Goal: Navigation & Orientation: Find specific page/section

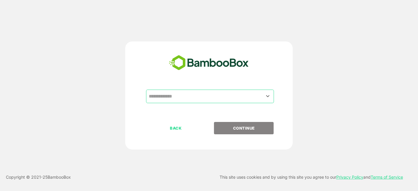
click at [209, 97] on input "text" at bounding box center [209, 96] width 125 height 11
click at [270, 97] on icon "Open" at bounding box center [267, 96] width 7 height 7
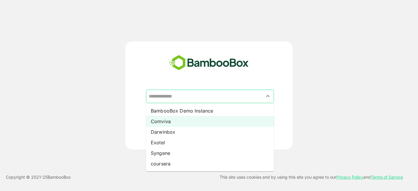
click at [200, 123] on li "Comviva" at bounding box center [210, 121] width 128 height 11
type input "*******"
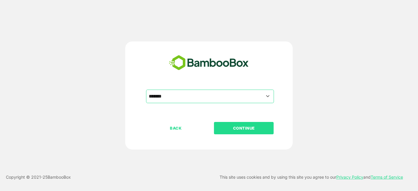
click at [248, 128] on p "CONTINUE" at bounding box center [244, 128] width 59 height 6
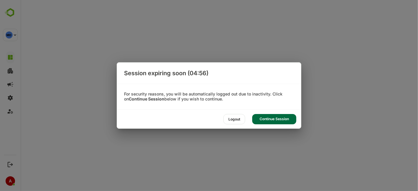
click at [101, 118] on div "Session expiring soon (04:56) For security reasons, you will be automatically l…" at bounding box center [209, 95] width 418 height 191
click at [271, 120] on div "Continue Session" at bounding box center [274, 119] width 44 height 10
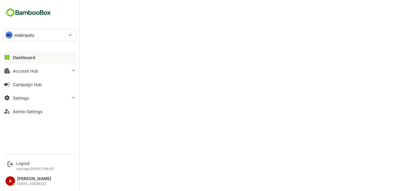
click at [66, 36] on div "MO mobiquity" at bounding box center [36, 35] width 66 height 12
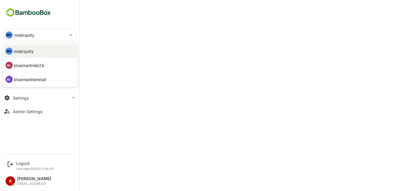
click at [167, 100] on div at bounding box center [209, 95] width 418 height 191
